Goal: Task Accomplishment & Management: Use online tool/utility

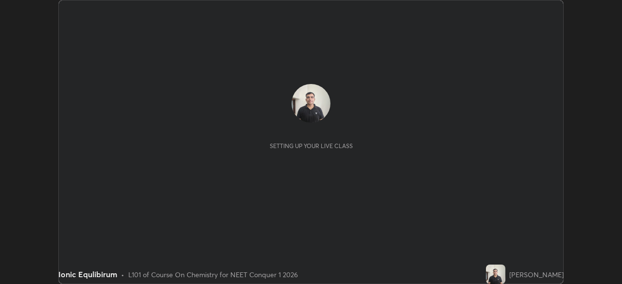
scroll to position [284, 622]
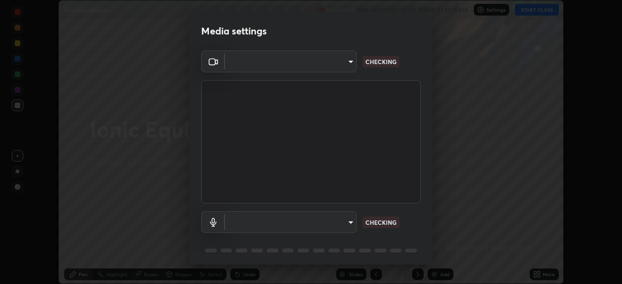
type input "94041621d18cc9dd34390ff77fa3d0b0b860356df96153333a0061212b2b3e48"
type input "communications"
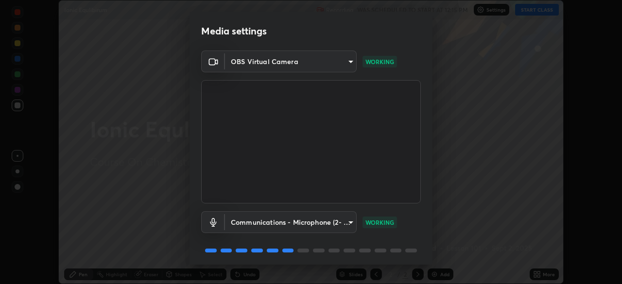
scroll to position [35, 0]
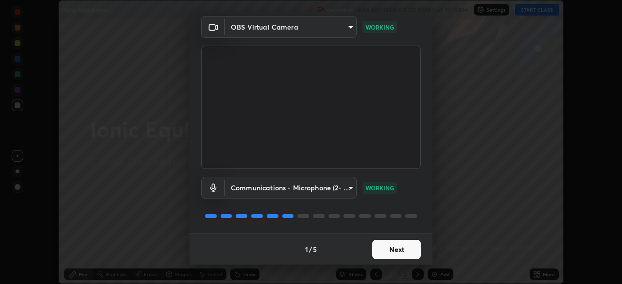
click at [404, 249] on button "Next" at bounding box center [396, 249] width 49 height 19
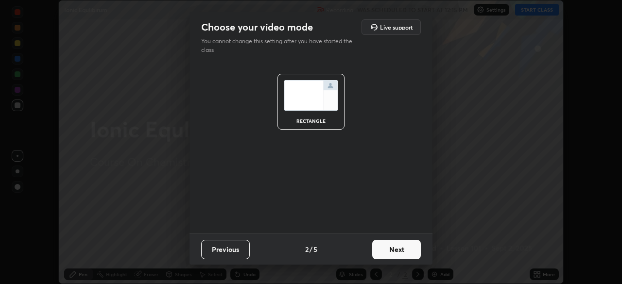
click at [404, 249] on button "Next" at bounding box center [396, 249] width 49 height 19
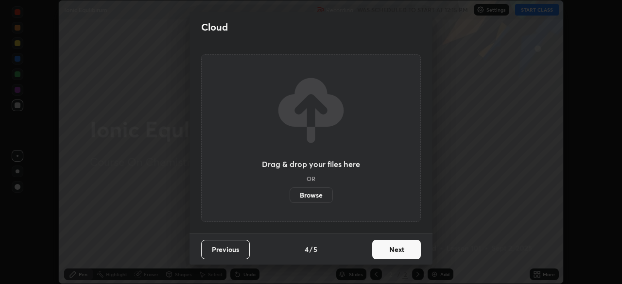
click at [401, 251] on button "Next" at bounding box center [396, 249] width 49 height 19
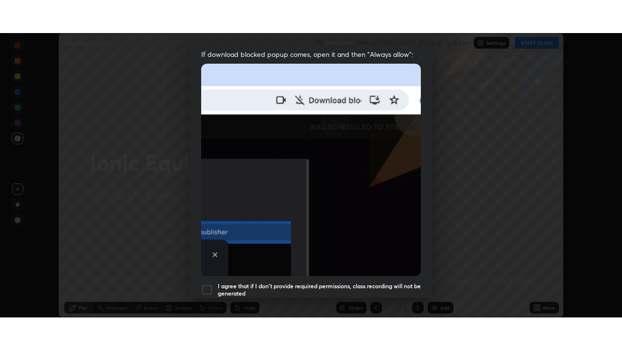
scroll to position [233, 0]
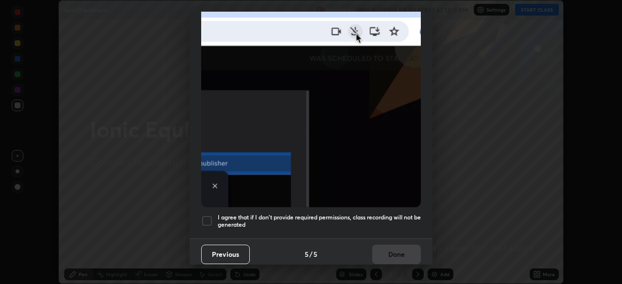
click at [208, 218] on div at bounding box center [207, 221] width 12 height 12
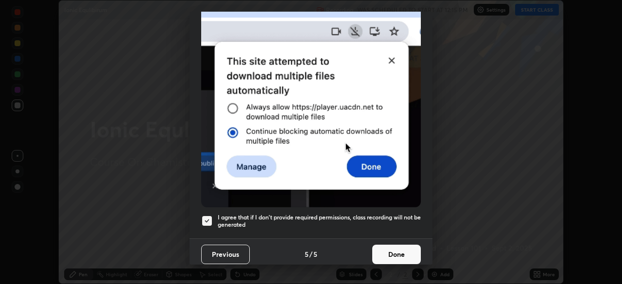
click at [391, 254] on button "Done" at bounding box center [396, 254] width 49 height 19
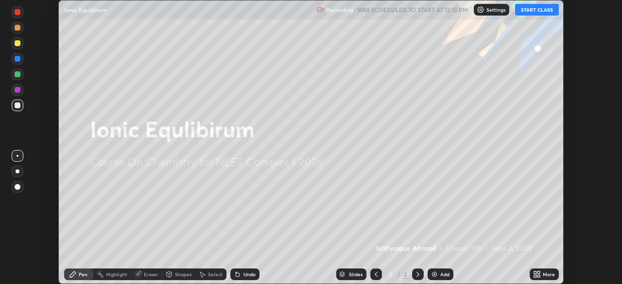
click at [524, 13] on button "START CLASS" at bounding box center [537, 10] width 44 height 12
click at [548, 11] on button "START CLASS" at bounding box center [537, 10] width 44 height 12
click at [537, 274] on icon at bounding box center [538, 273] width 2 height 2
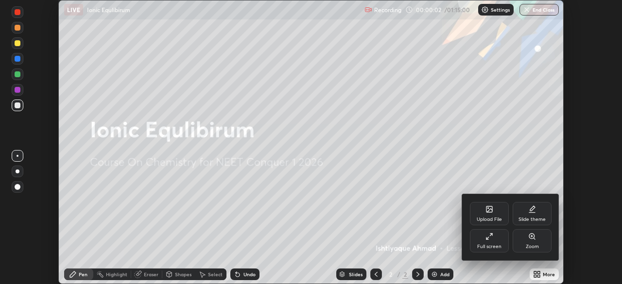
click at [491, 248] on div "Full screen" at bounding box center [489, 246] width 24 height 5
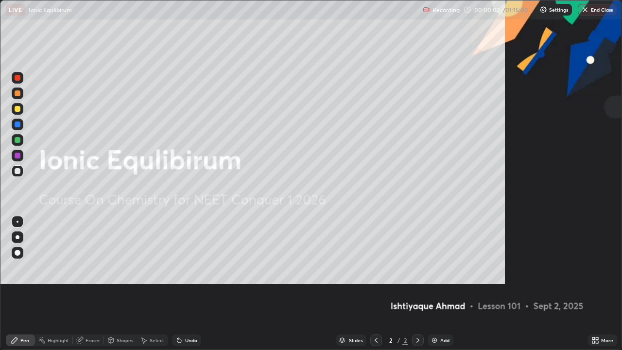
scroll to position [350, 622]
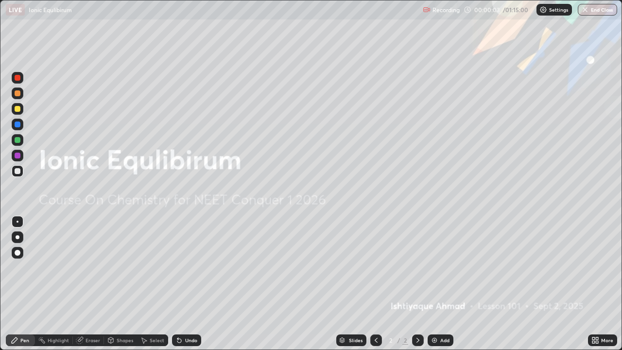
click at [438, 284] on div "Add" at bounding box center [441, 340] width 26 height 12
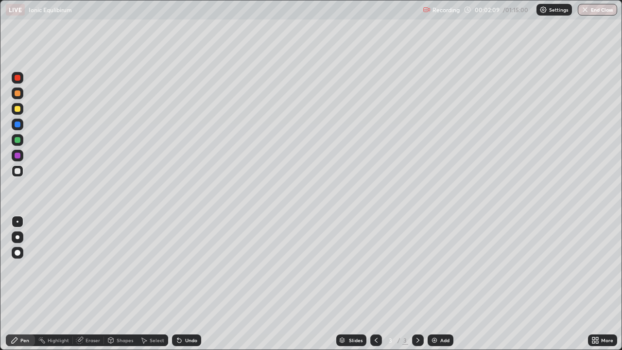
click at [23, 284] on div at bounding box center [18, 272] width 16 height 117
click at [18, 110] on div at bounding box center [18, 109] width 6 height 6
click at [111, 284] on icon at bounding box center [111, 341] width 0 height 3
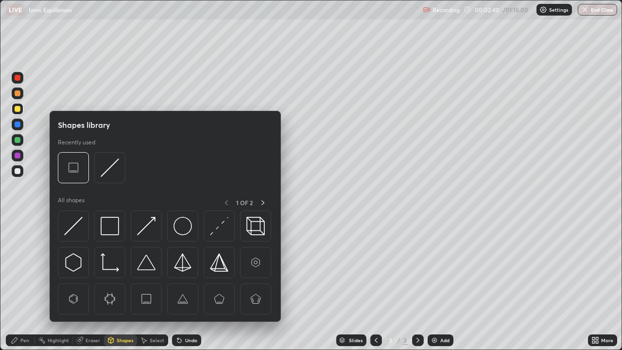
click at [87, 284] on div "Eraser" at bounding box center [93, 340] width 15 height 5
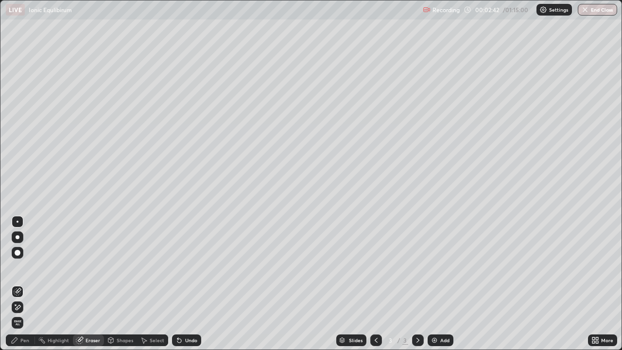
click at [17, 284] on icon at bounding box center [18, 290] width 5 height 5
click at [23, 284] on div "Pen" at bounding box center [24, 340] width 9 height 5
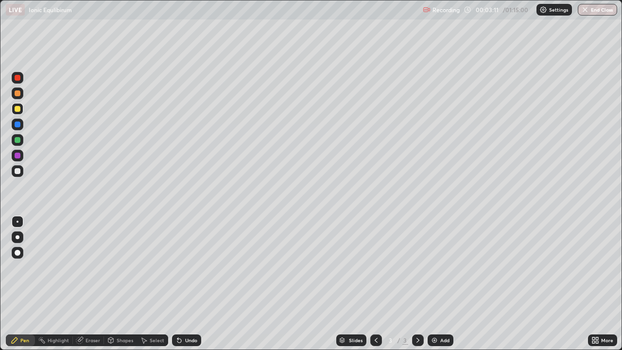
click at [13, 173] on div at bounding box center [18, 171] width 12 height 12
click at [91, 284] on div "Eraser" at bounding box center [93, 340] width 15 height 5
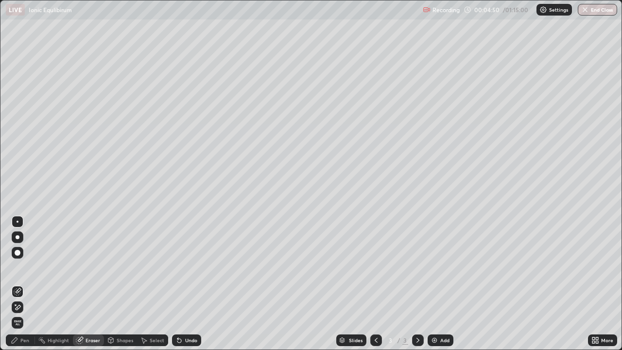
click at [18, 284] on icon at bounding box center [18, 292] width 8 height 8
click at [29, 284] on div "Pen" at bounding box center [20, 340] width 29 height 12
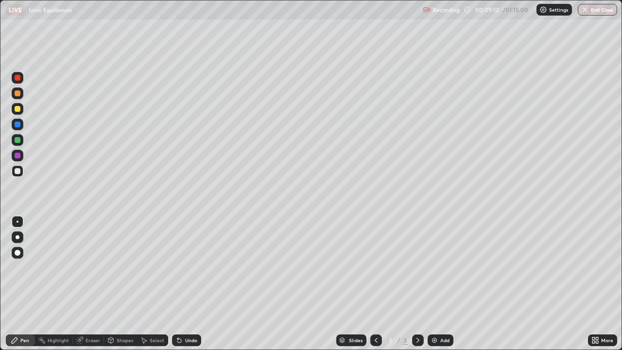
click at [17, 109] on div at bounding box center [18, 109] width 6 height 6
click at [94, 284] on div "Eraser" at bounding box center [93, 340] width 15 height 5
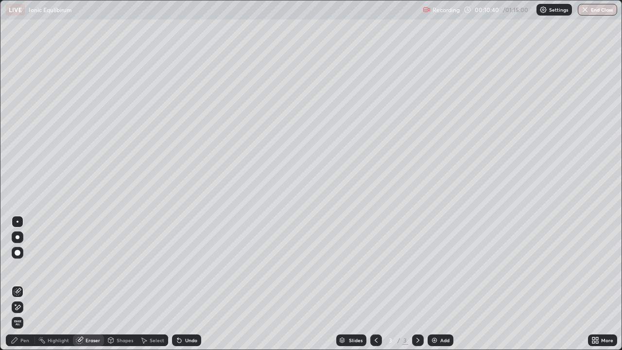
click at [17, 284] on icon at bounding box center [18, 290] width 5 height 5
click at [29, 284] on div "Pen" at bounding box center [20, 340] width 29 height 12
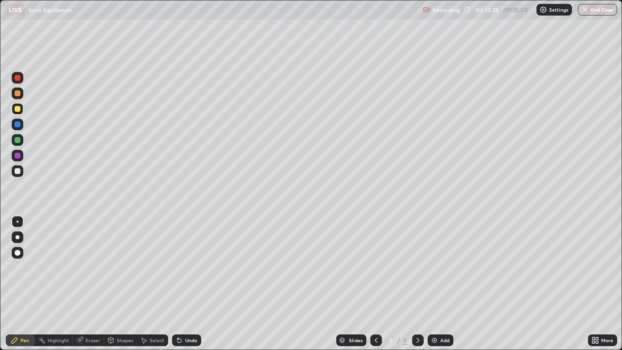
click at [19, 140] on div at bounding box center [18, 140] width 6 height 6
click at [18, 172] on div at bounding box center [18, 171] width 6 height 6
click at [436, 284] on img at bounding box center [435, 340] width 8 height 8
click at [59, 284] on div "Highlight" at bounding box center [58, 340] width 21 height 5
click at [86, 284] on div "Eraser" at bounding box center [88, 340] width 31 height 12
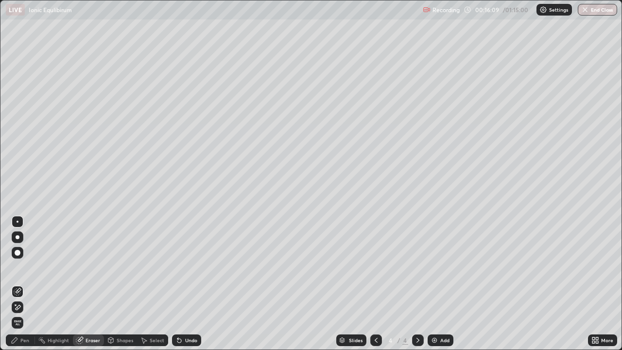
click at [20, 284] on icon at bounding box center [18, 290] width 5 height 5
click at [25, 284] on div "Pen" at bounding box center [24, 340] width 9 height 5
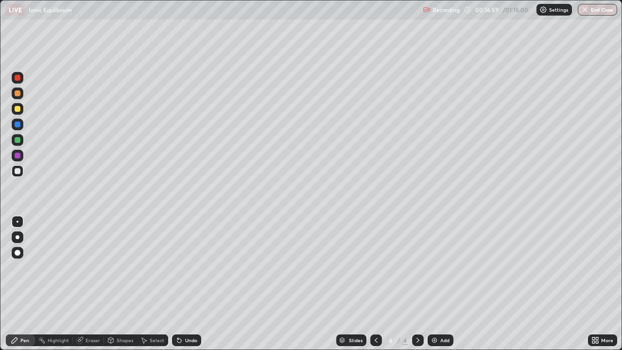
click at [18, 113] on div at bounding box center [18, 109] width 12 height 12
click at [376, 284] on icon at bounding box center [376, 340] width 8 height 8
click at [418, 284] on icon at bounding box center [418, 340] width 8 height 8
click at [94, 284] on div "Eraser" at bounding box center [93, 340] width 15 height 5
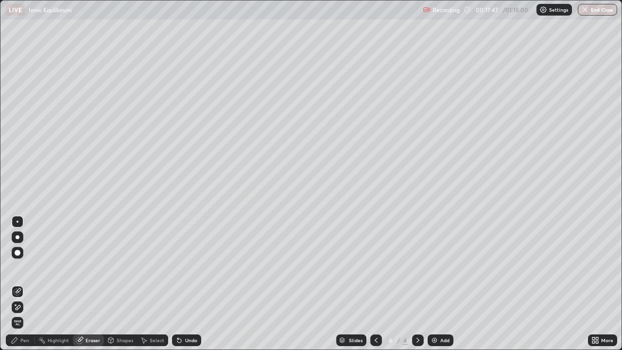
click at [17, 284] on icon at bounding box center [18, 290] width 5 height 5
click at [27, 284] on div "Pen" at bounding box center [24, 340] width 9 height 5
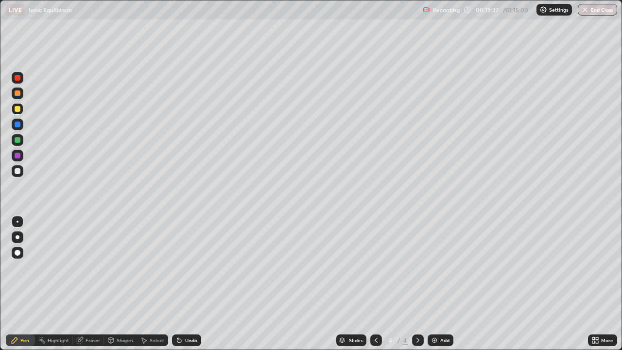
click at [93, 284] on div "Eraser" at bounding box center [93, 340] width 15 height 5
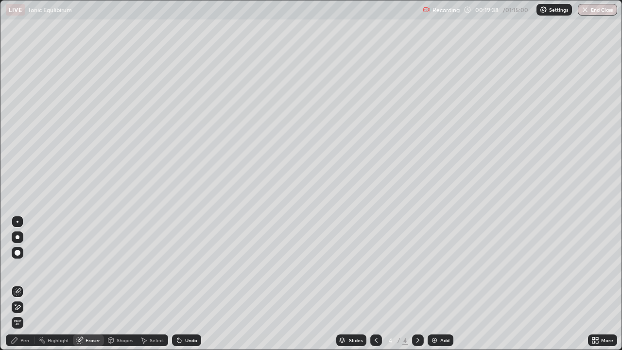
click at [19, 284] on icon at bounding box center [18, 292] width 8 height 8
click at [27, 284] on div "Pen" at bounding box center [24, 340] width 9 height 5
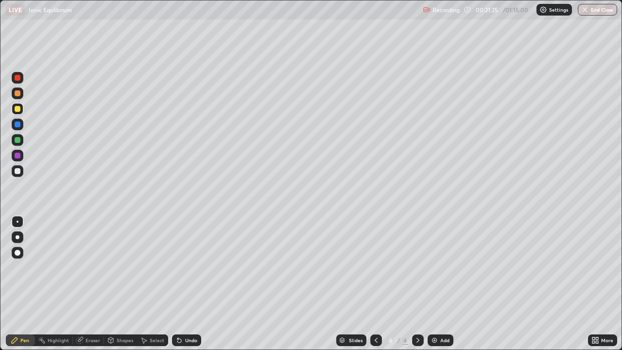
click at [437, 284] on img at bounding box center [435, 340] width 8 height 8
click at [374, 284] on icon at bounding box center [376, 340] width 8 height 8
click at [417, 284] on icon at bounding box center [418, 340] width 8 height 8
click at [17, 172] on div at bounding box center [18, 171] width 6 height 6
click at [438, 284] on div "Add" at bounding box center [441, 340] width 26 height 12
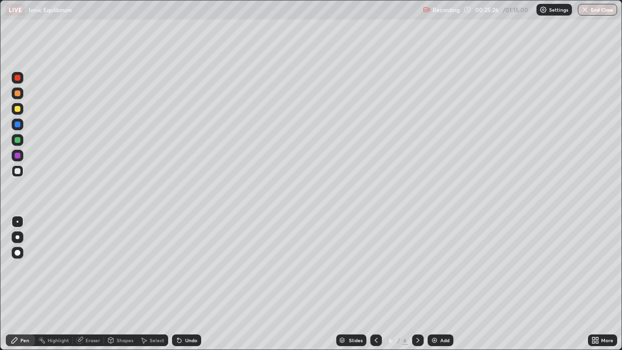
click at [375, 284] on icon at bounding box center [376, 340] width 8 height 8
click at [417, 284] on icon at bounding box center [418, 340] width 8 height 8
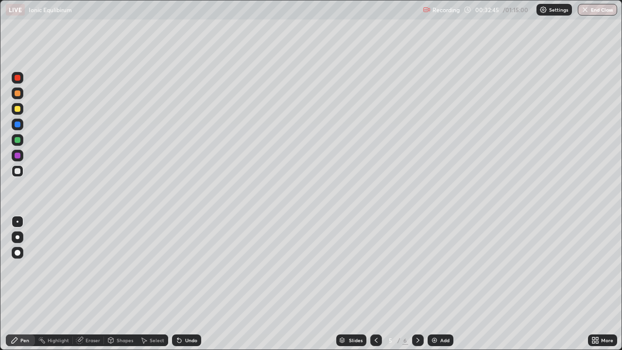
click at [417, 284] on icon at bounding box center [418, 340] width 8 height 8
click at [19, 172] on div at bounding box center [18, 171] width 6 height 6
click at [17, 110] on div at bounding box center [18, 109] width 6 height 6
click at [86, 284] on div "Eraser" at bounding box center [93, 340] width 15 height 5
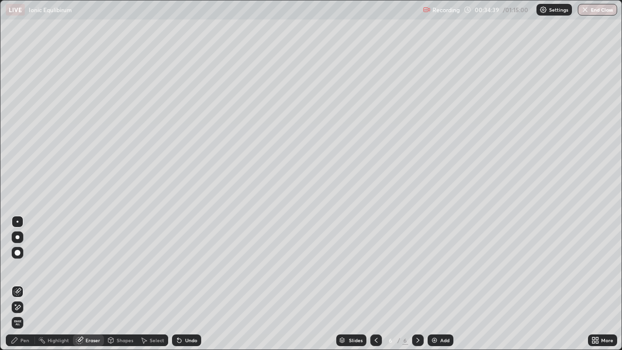
click at [17, 284] on icon at bounding box center [18, 292] width 8 height 8
click at [26, 284] on div "Pen" at bounding box center [24, 340] width 9 height 5
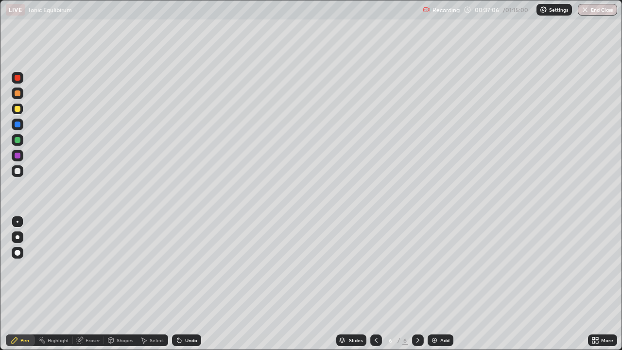
click at [92, 284] on div "Eraser" at bounding box center [93, 340] width 15 height 5
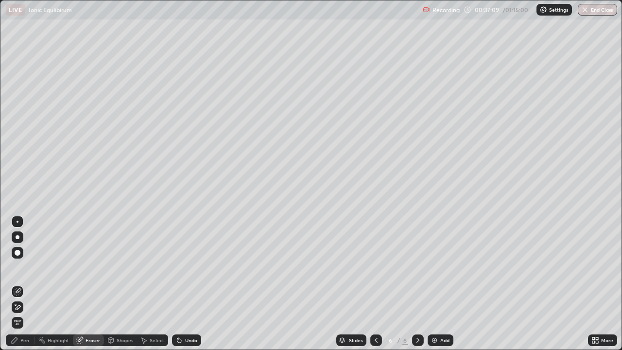
click at [30, 284] on div "Pen" at bounding box center [20, 340] width 29 height 12
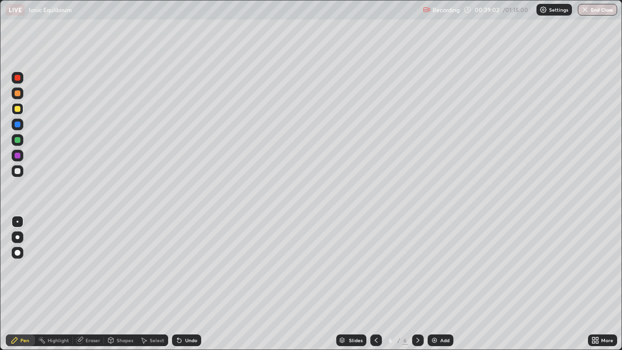
click at [17, 172] on div at bounding box center [18, 171] width 6 height 6
click at [417, 284] on icon at bounding box center [418, 340] width 8 height 8
click at [421, 284] on div at bounding box center [418, 340] width 12 height 12
click at [420, 284] on icon at bounding box center [418, 340] width 8 height 8
click at [437, 284] on img at bounding box center [435, 340] width 8 height 8
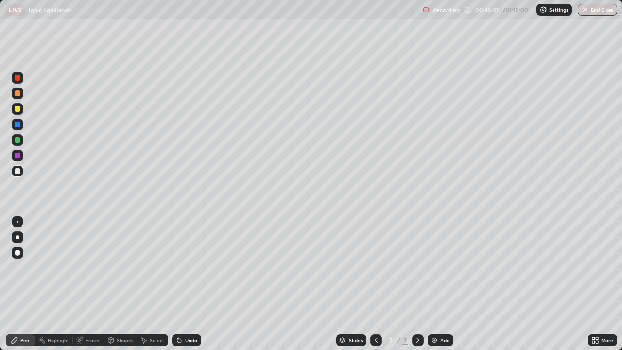
click at [20, 141] on div at bounding box center [18, 140] width 6 height 6
click at [20, 110] on div at bounding box center [18, 109] width 6 height 6
click at [92, 284] on div "Eraser" at bounding box center [93, 340] width 15 height 5
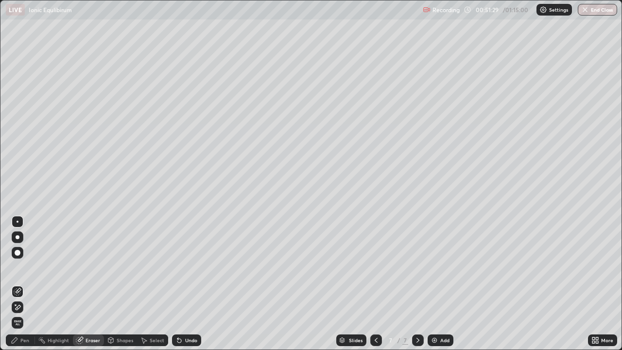
click at [17, 284] on icon at bounding box center [18, 290] width 5 height 5
click at [24, 284] on div "Pen" at bounding box center [20, 340] width 29 height 12
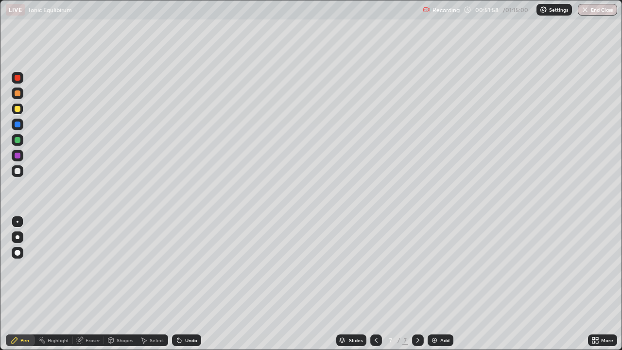
click at [98, 284] on div "Eraser" at bounding box center [93, 340] width 15 height 5
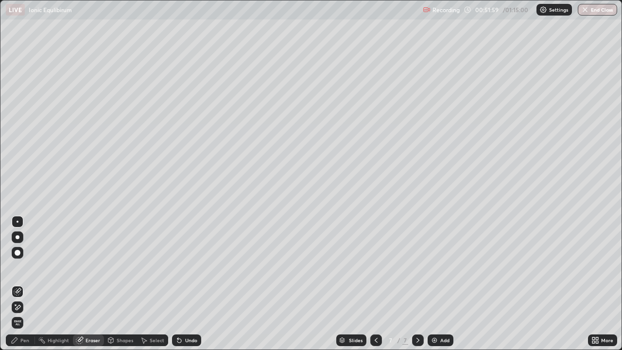
click at [18, 284] on icon at bounding box center [18, 292] width 8 height 8
click at [30, 284] on div "Pen" at bounding box center [20, 340] width 29 height 12
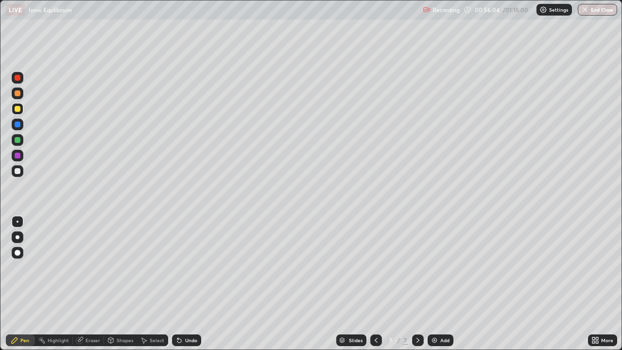
click at [601, 13] on button "End Class" at bounding box center [597, 10] width 39 height 12
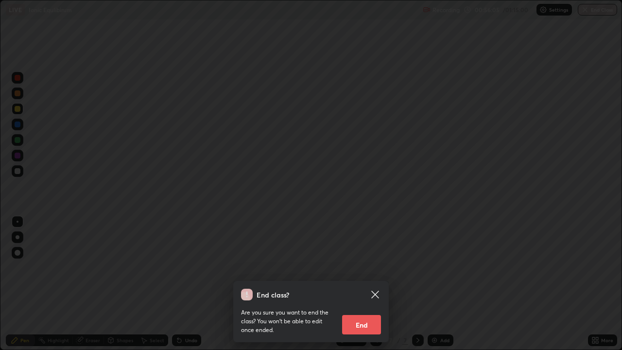
click at [373, 284] on button "End" at bounding box center [361, 324] width 39 height 19
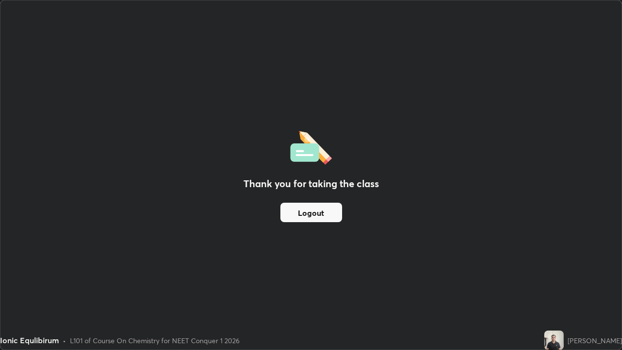
click at [330, 210] on button "Logout" at bounding box center [311, 212] width 62 height 19
click at [328, 218] on button "Logout" at bounding box center [311, 212] width 62 height 19
